Goal: Navigation & Orientation: Find specific page/section

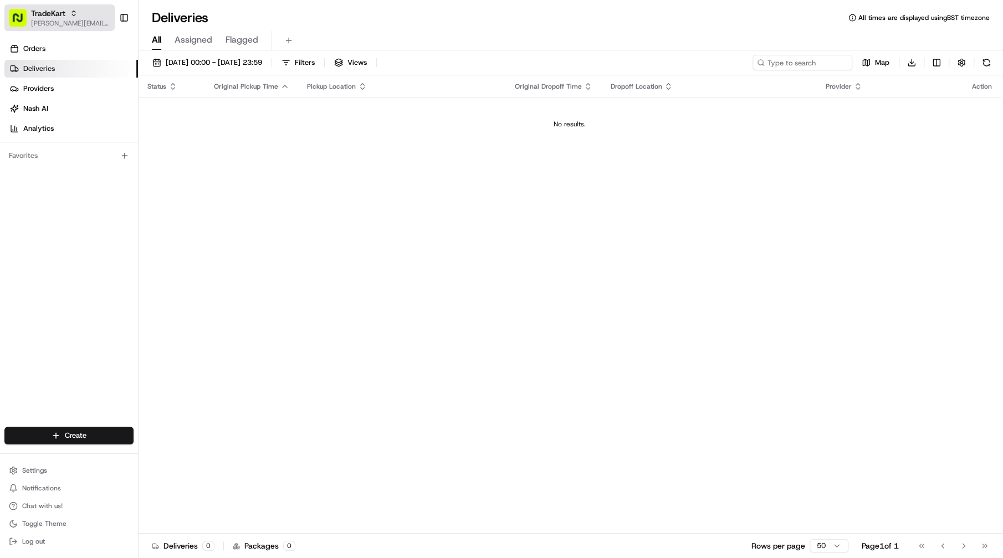
click at [75, 8] on div "TradeKart" at bounding box center [70, 13] width 79 height 11
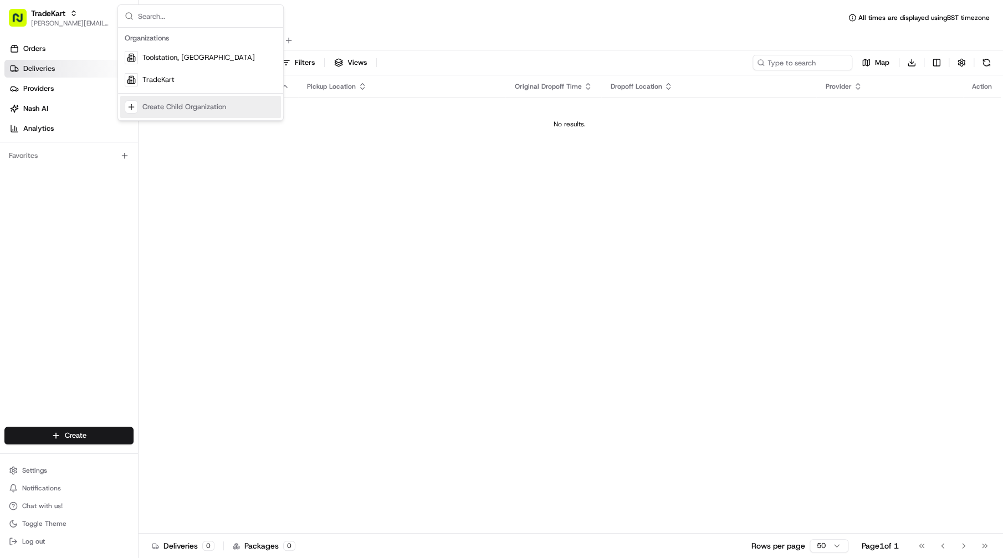
click at [196, 199] on div "Status Original Pickup Time Pickup Location Original Dropoff Time Dropoff Locat…" at bounding box center [570, 304] width 862 height 458
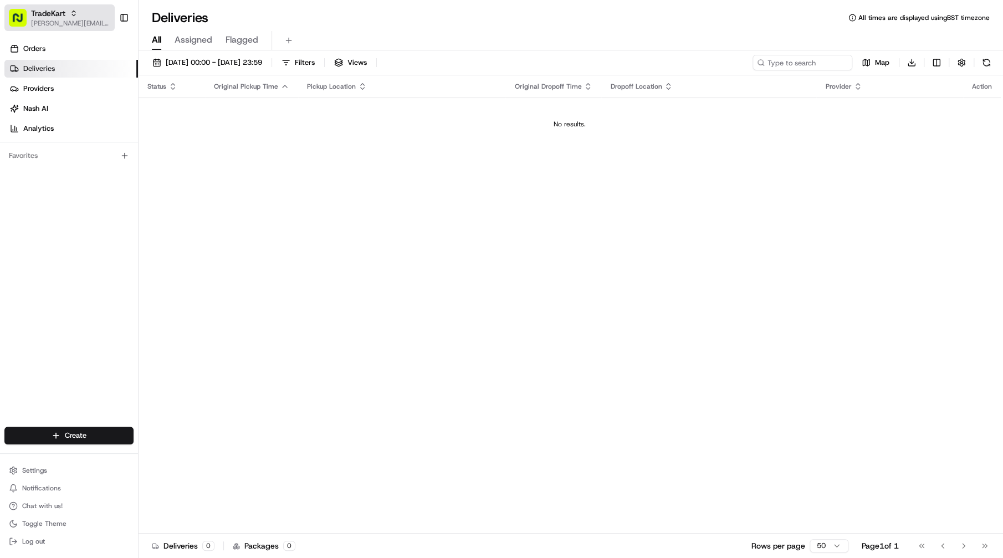
click at [95, 25] on span "[PERSON_NAME][EMAIL_ADDRESS][DOMAIN_NAME]" at bounding box center [70, 23] width 79 height 9
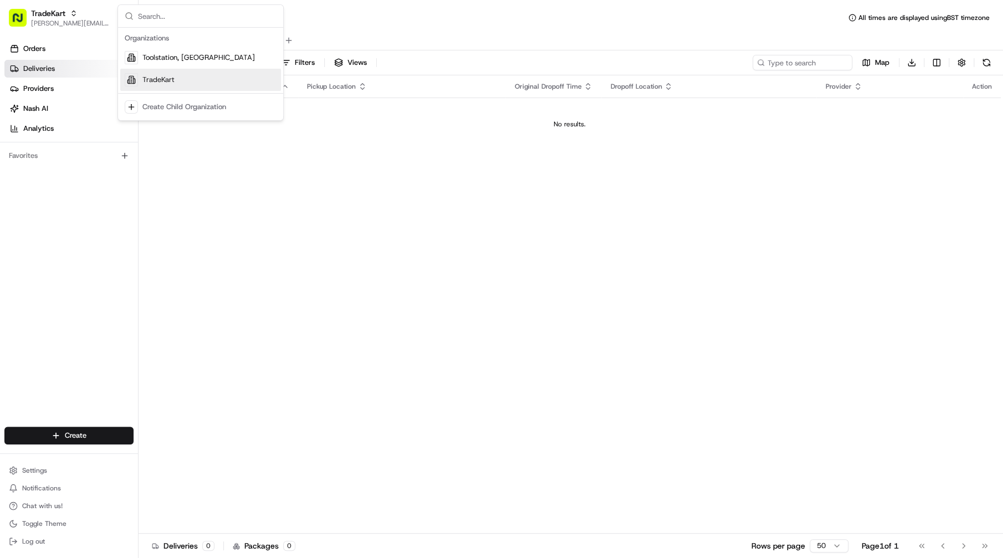
click at [162, 80] on span "TradeKart" at bounding box center [158, 80] width 32 height 10
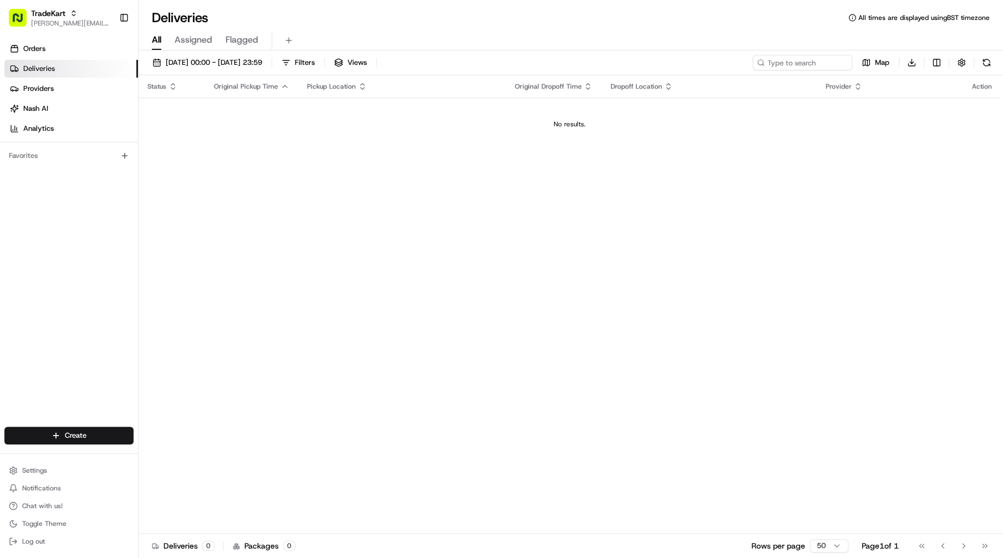
click at [50, 32] on div "TradeKart [EMAIL_ADDRESS][DOMAIN_NAME] Toggle Sidebar" at bounding box center [69, 17] width 138 height 35
click at [56, 29] on button "TradeKart [EMAIL_ADDRESS][DOMAIN_NAME]" at bounding box center [59, 17] width 110 height 27
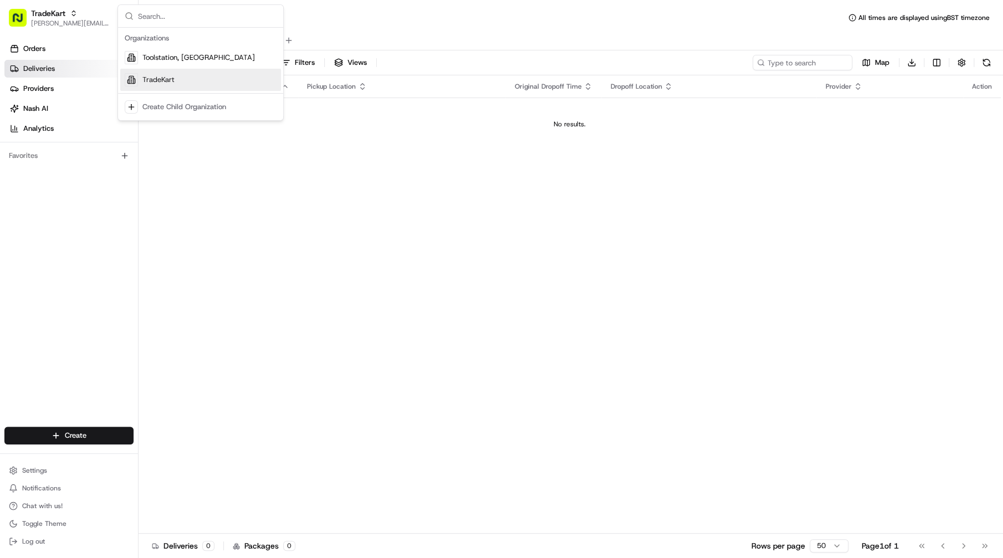
click at [187, 80] on div "TradeKart" at bounding box center [200, 80] width 161 height 22
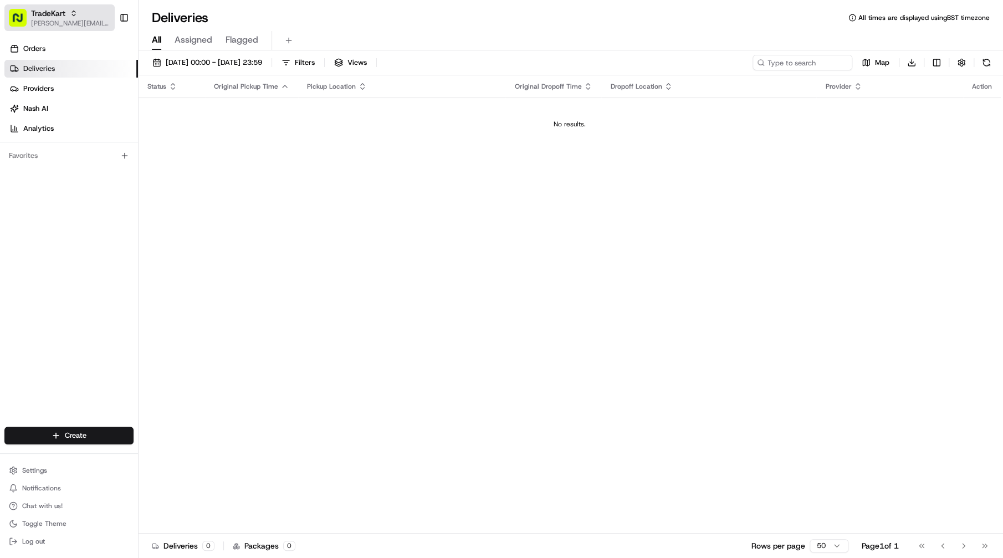
click at [73, 11] on icon "button" at bounding box center [73, 12] width 3 height 2
